Goal: Check status

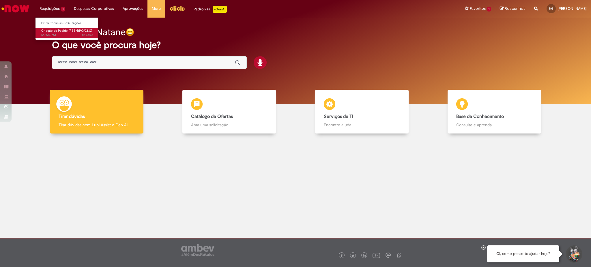
click at [68, 35] on span "4h atrás 4 horas atrás R13582751" at bounding box center [67, 35] width 52 height 5
click at [56, 10] on li "Requisições 1 Exibir Todas as Solicitações Criação de Pedido (PSS/RPO/CSC) 4h a…" at bounding box center [52, 8] width 34 height 17
click at [59, 31] on span "Criação de Pedido (PSS/RPO/CSC)" at bounding box center [66, 31] width 51 height 4
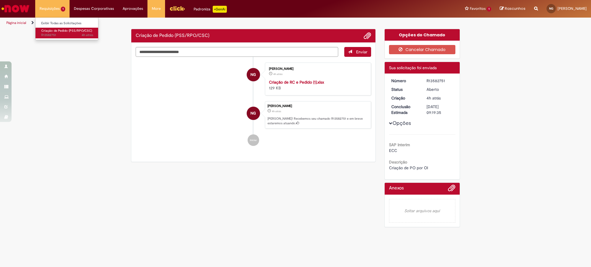
click at [66, 32] on span "Criação de Pedido (PSS/RPO/CSC)" at bounding box center [66, 31] width 51 height 4
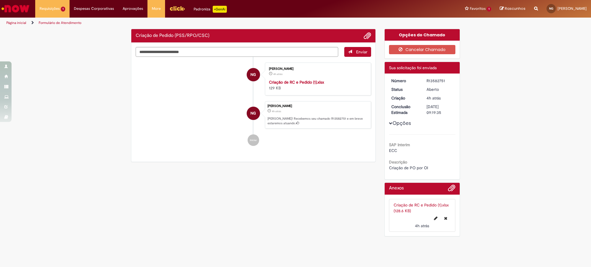
click at [102, 71] on div "Verificar Código de Barras Criação de Pedido (PSS/RPO/CSC) Enviar NG [PERSON_NA…" at bounding box center [295, 134] width 591 height 211
